Goal: Task Accomplishment & Management: Complete application form

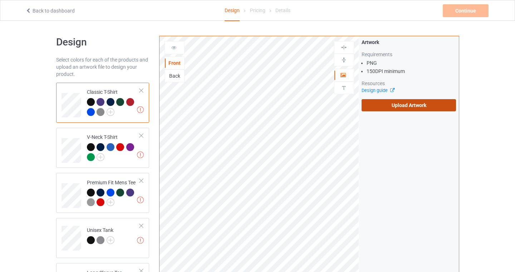
click at [407, 108] on label "Upload Artwork" at bounding box center [408, 105] width 95 height 12
click at [0, 0] on input "Upload Artwork" at bounding box center [0, 0] width 0 height 0
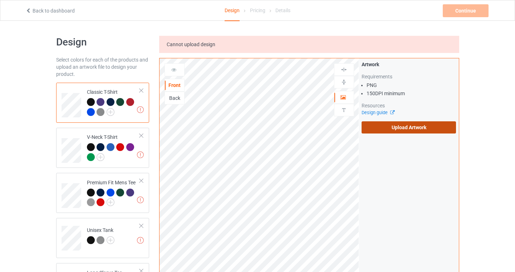
click at [368, 122] on label "Upload Artwork" at bounding box center [408, 127] width 95 height 12
click at [0, 0] on input "Upload Artwork" at bounding box center [0, 0] width 0 height 0
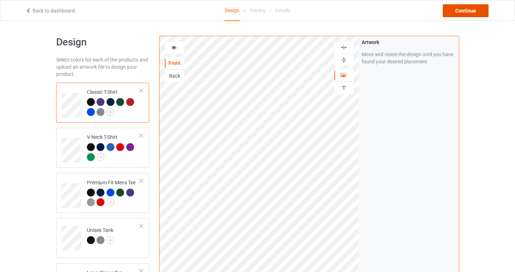
click at [474, 10] on div "Continue" at bounding box center [466, 10] width 46 height 13
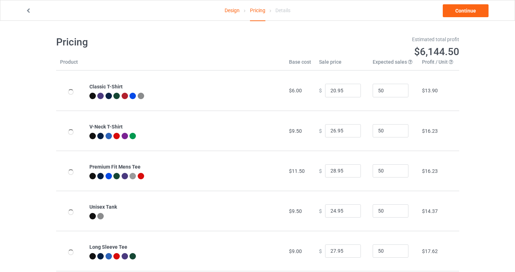
click at [349, 105] on td "$ 20.95" at bounding box center [342, 90] width 54 height 40
click at [480, 11] on link "Continue" at bounding box center [466, 10] width 46 height 13
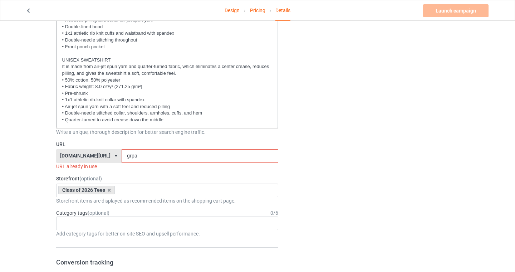
scroll to position [390, 0]
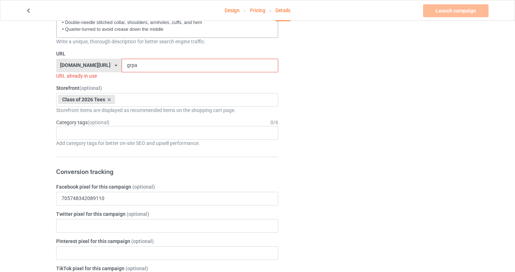
click at [142, 68] on input "grpa" at bounding box center [200, 66] width 157 height 14
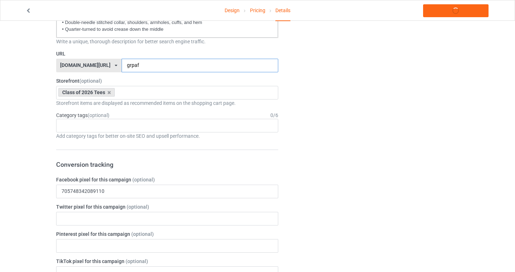
type input "grpaf"
click at [24, 103] on div "Design Pricing Details Launch campaign Campaign Info Title (h1) 120 characters …" at bounding box center [257, 195] width 515 height 1131
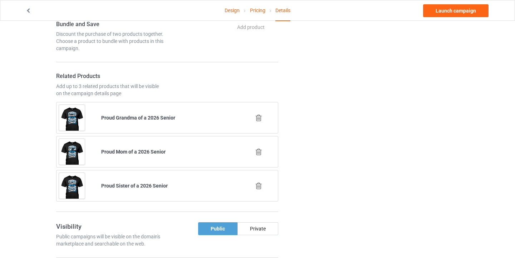
scroll to position [725, 0]
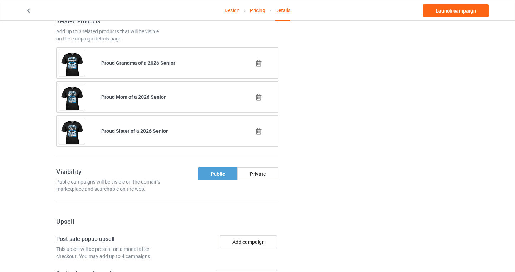
click at [259, 64] on icon at bounding box center [258, 63] width 9 height 8
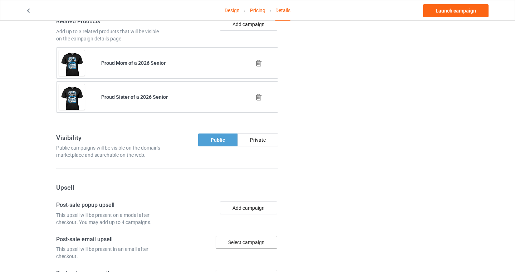
scroll to position [626, 0]
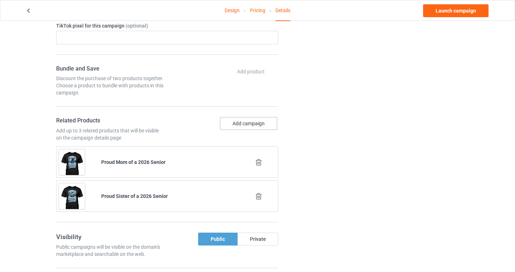
click at [236, 123] on button "Add campaign" at bounding box center [248, 123] width 57 height 13
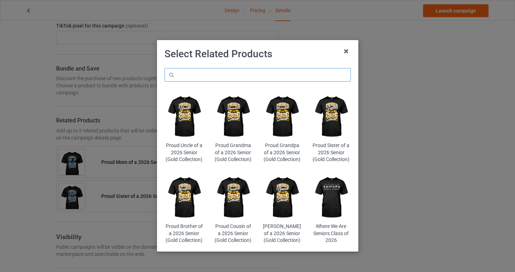
click at [200, 72] on input "text" at bounding box center [257, 75] width 186 height 14
type input "proud grandma"
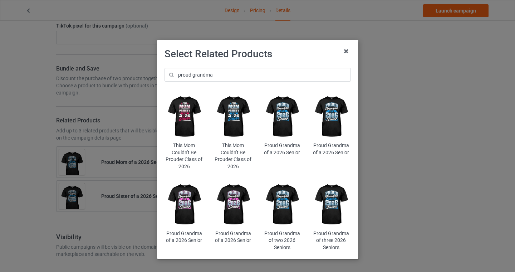
click at [335, 112] on img at bounding box center [330, 116] width 39 height 49
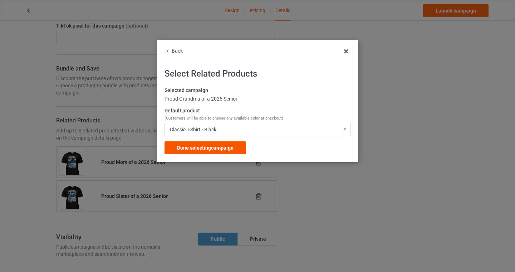
click at [201, 149] on span "Done selecting campaign" at bounding box center [205, 148] width 56 height 6
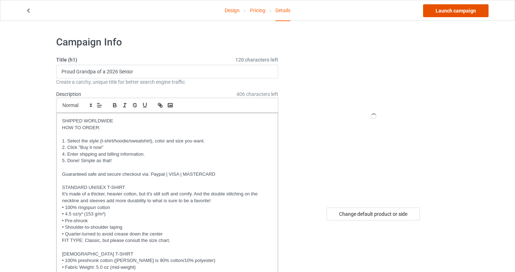
click at [462, 10] on link "Launch campaign" at bounding box center [455, 10] width 65 height 13
